Goal: Transaction & Acquisition: Purchase product/service

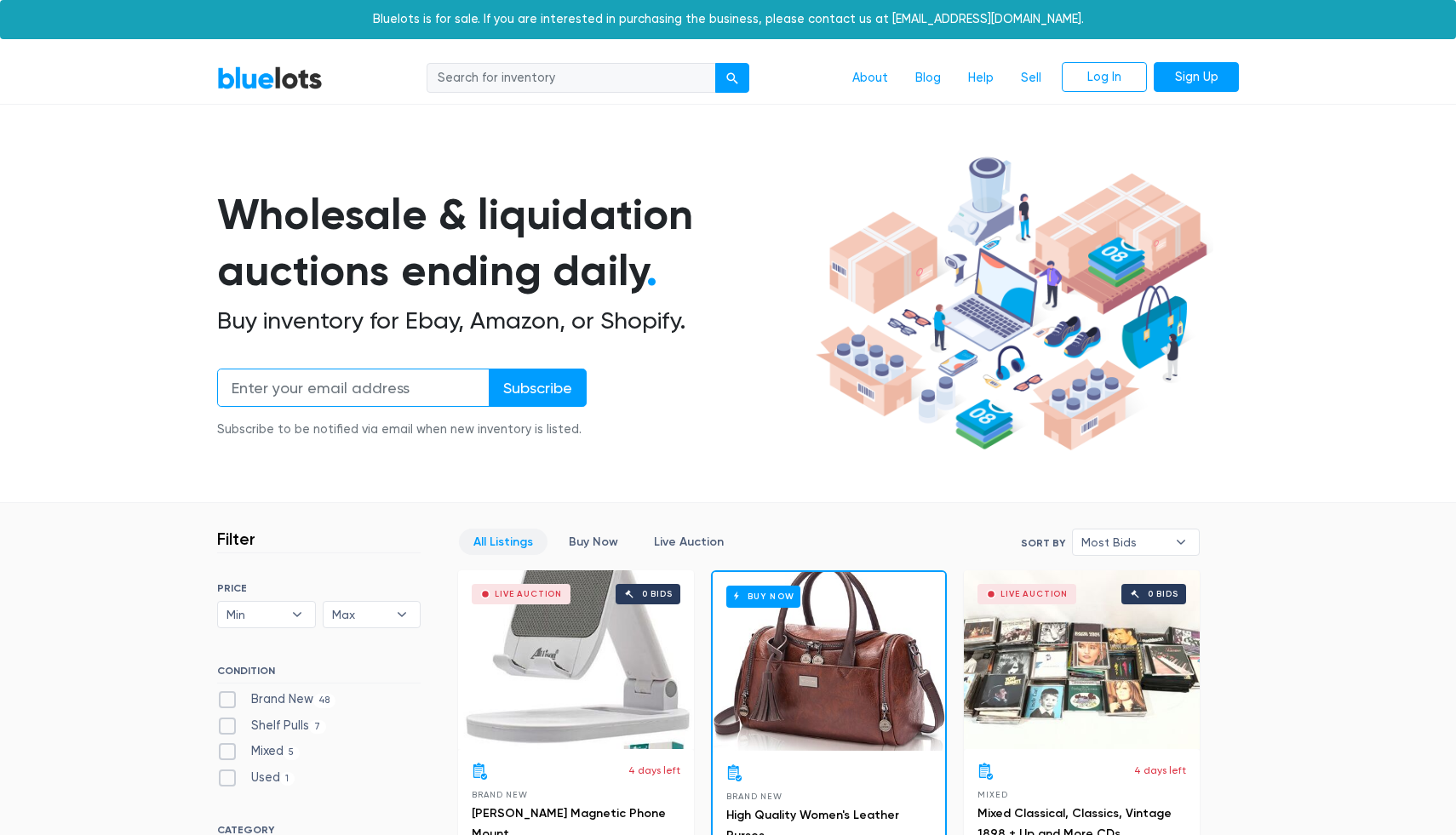
click at [279, 387] on input "email" at bounding box center [353, 387] width 272 height 38
type input "expo markers"
click at [489, 368] on input "Subscribe" at bounding box center [538, 387] width 98 height 38
click at [602, 80] on input "search" at bounding box center [572, 79] width 290 height 31
type input "expo markers"
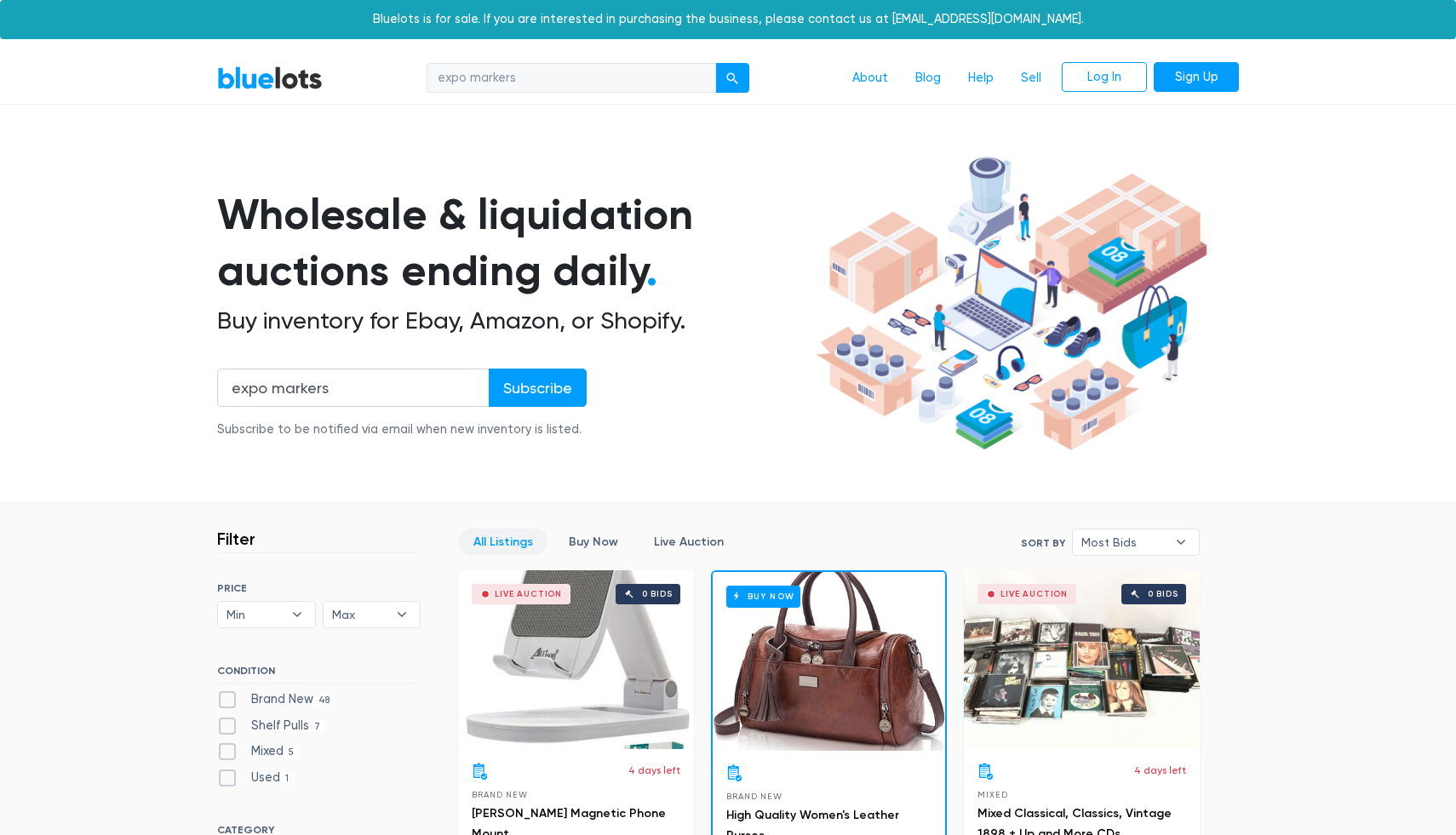
click at [715, 63] on button "submit" at bounding box center [731, 79] width 34 height 31
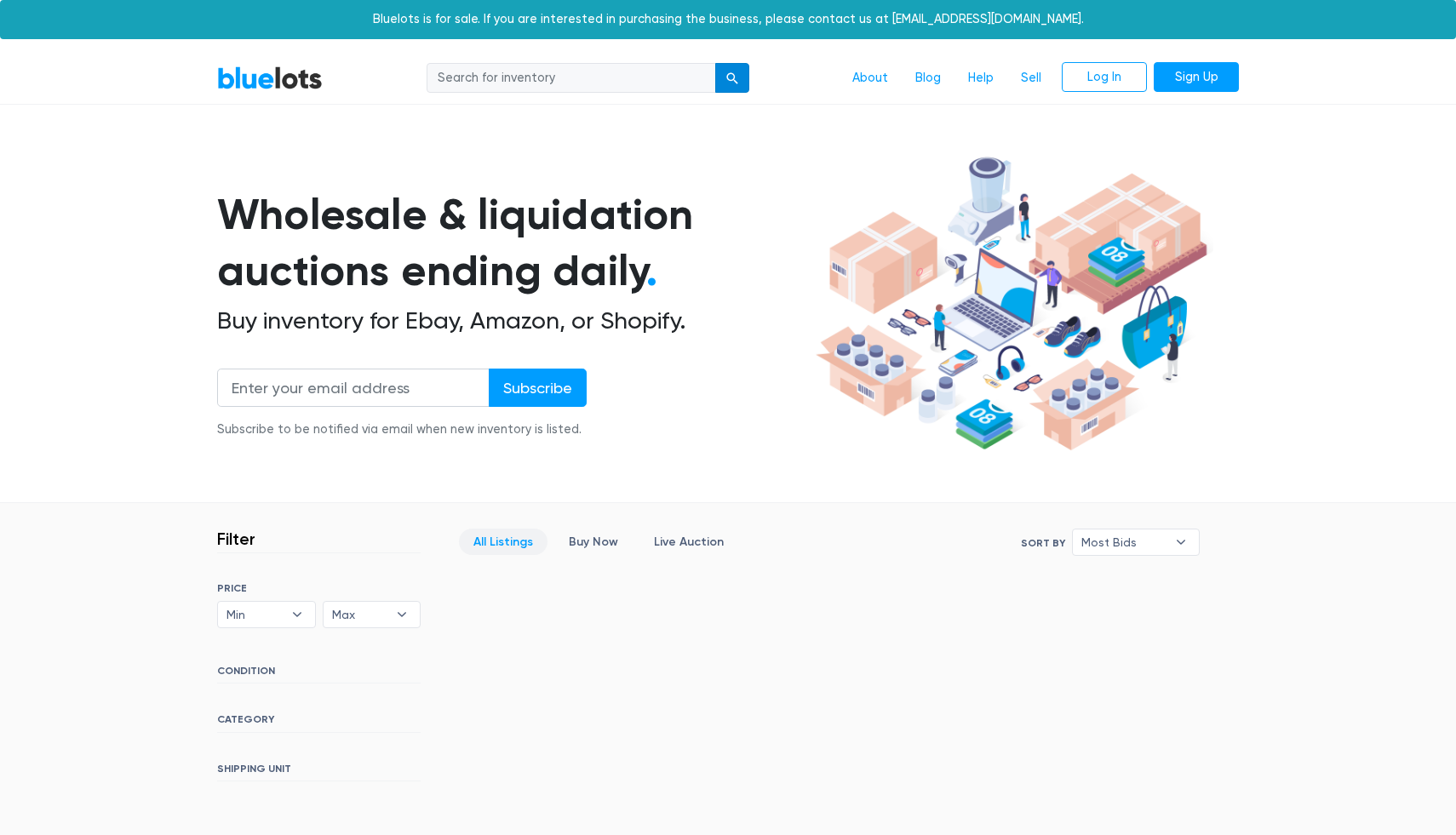
click at [731, 72] on button "submit" at bounding box center [731, 79] width 34 height 31
